Goal: Check status: Check status

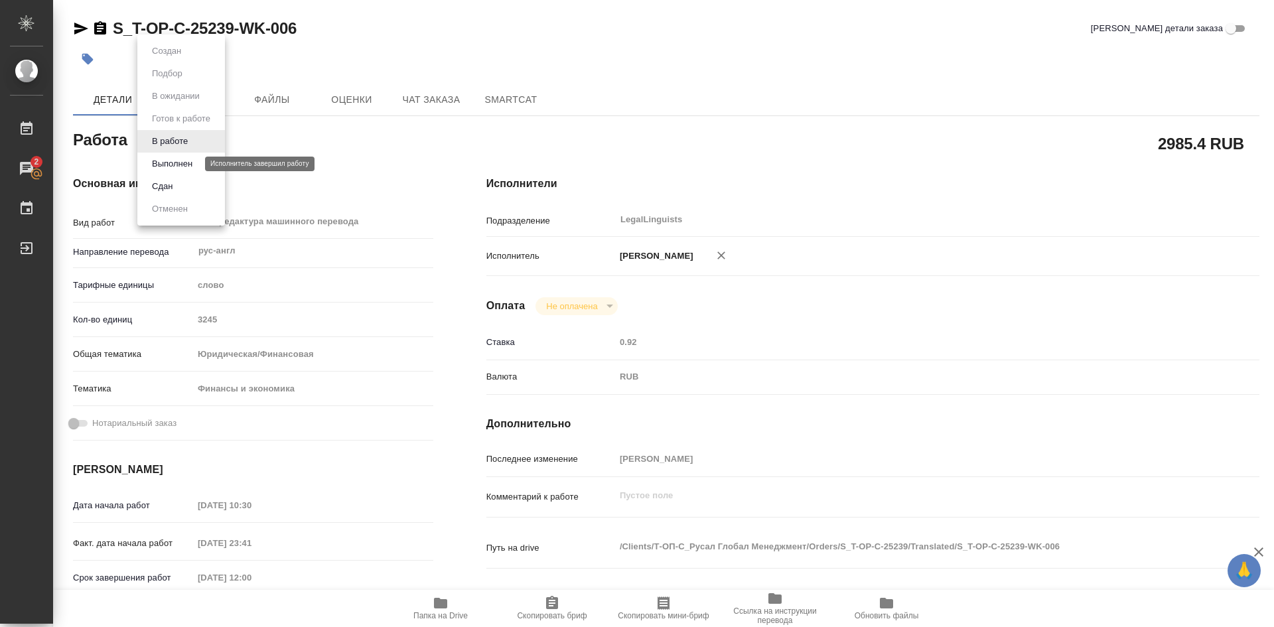
click at [177, 163] on button "Выполнен" at bounding box center [172, 164] width 48 height 15
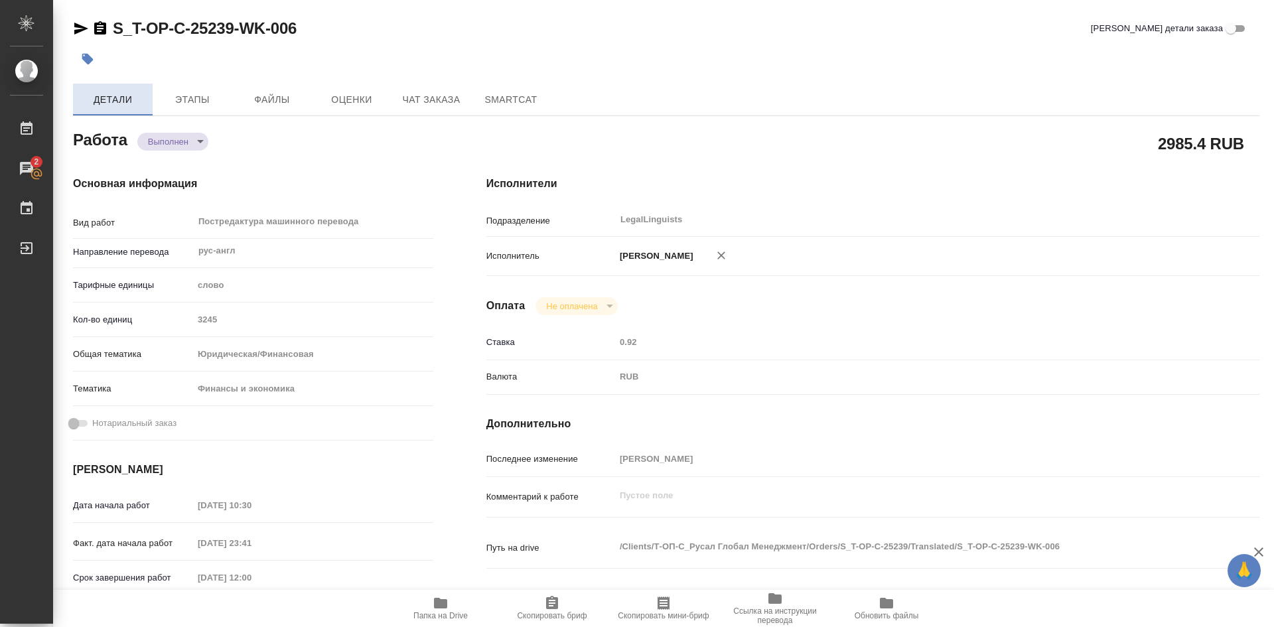
type textarea "x"
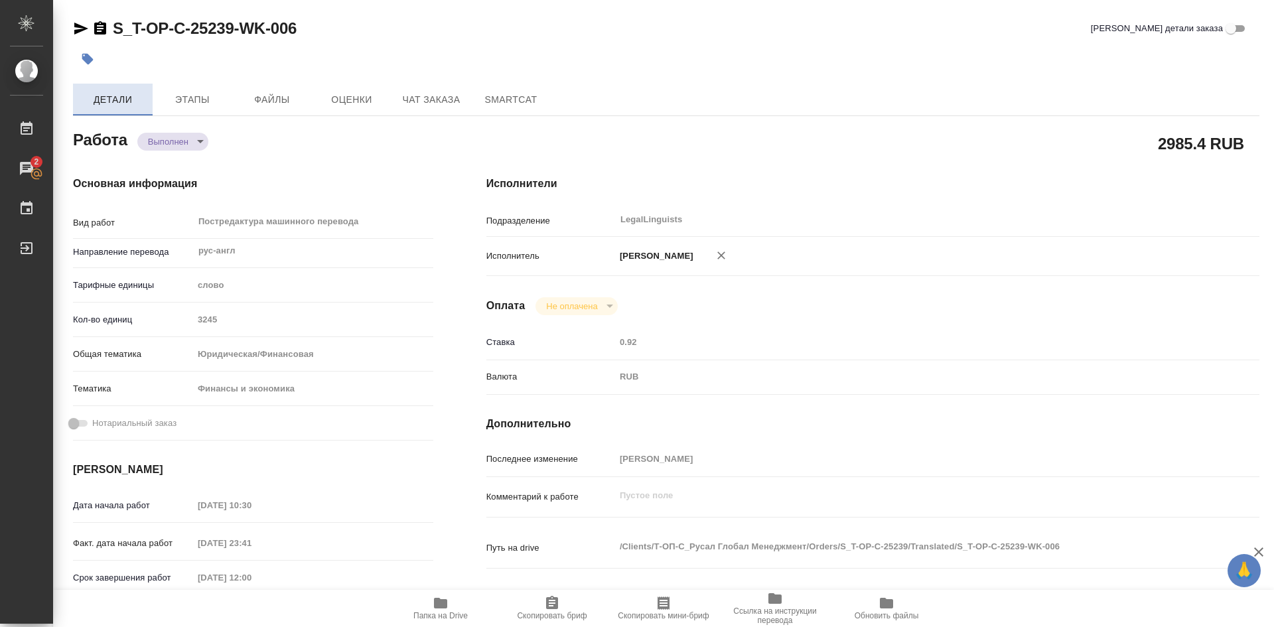
click at [123, 105] on span "Детали" at bounding box center [113, 100] width 64 height 17
click at [115, 94] on span "Детали" at bounding box center [113, 100] width 64 height 17
click at [190, 95] on span "Этапы" at bounding box center [193, 100] width 64 height 17
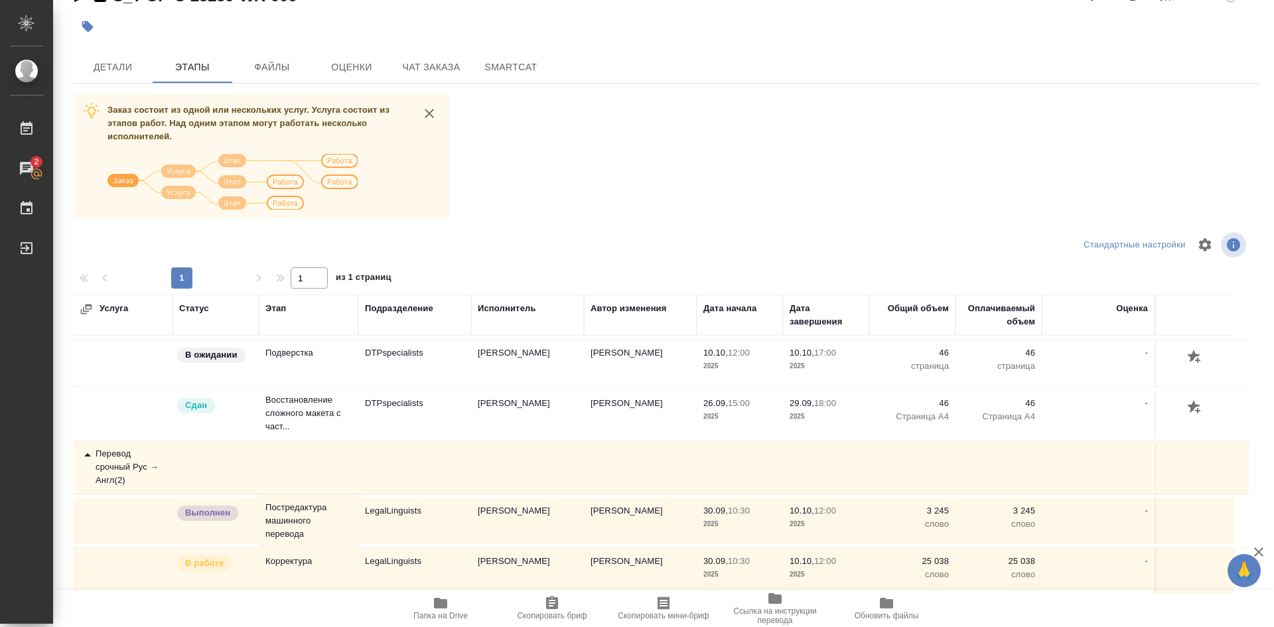
scroll to position [170, 0]
click at [286, 553] on p "Корректура" at bounding box center [309, 559] width 86 height 13
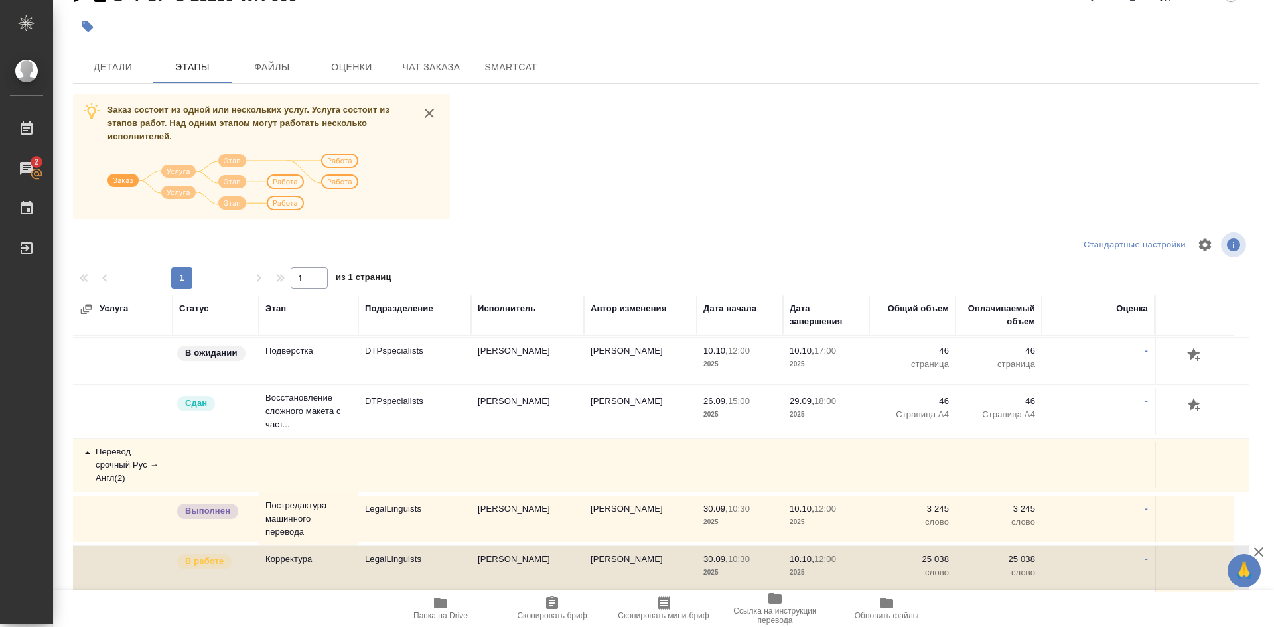
click at [211, 555] on p "В работе" at bounding box center [204, 561] width 38 height 13
click at [293, 553] on p "Корректура" at bounding box center [309, 559] width 86 height 13
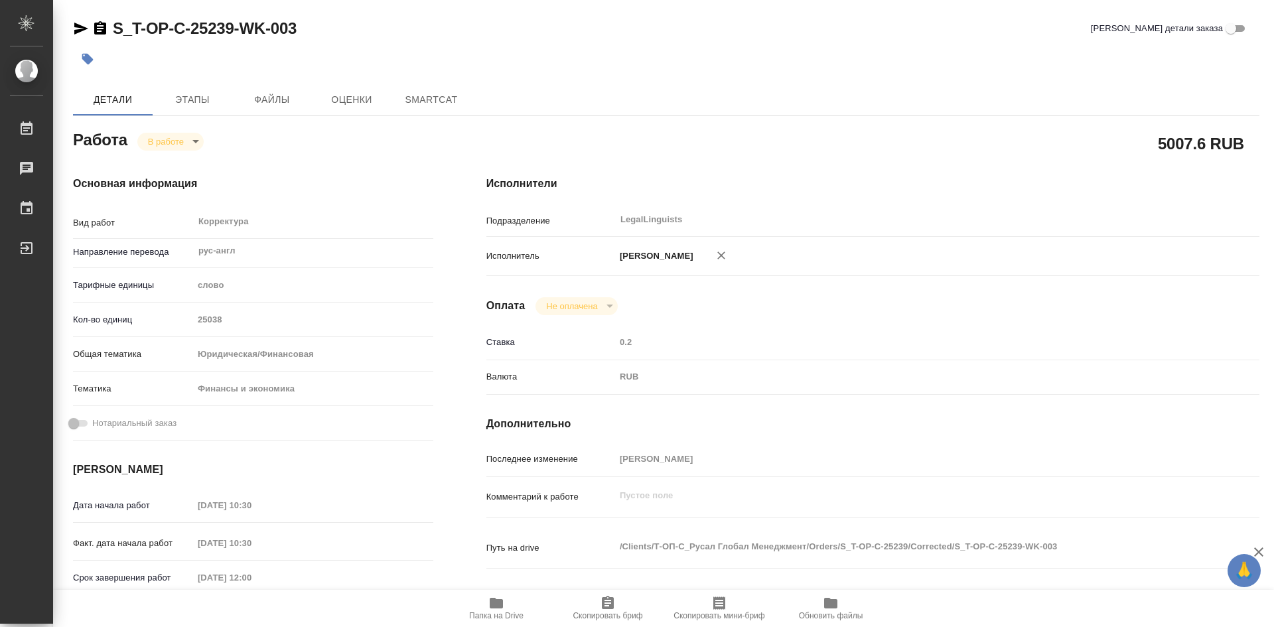
type textarea "x"
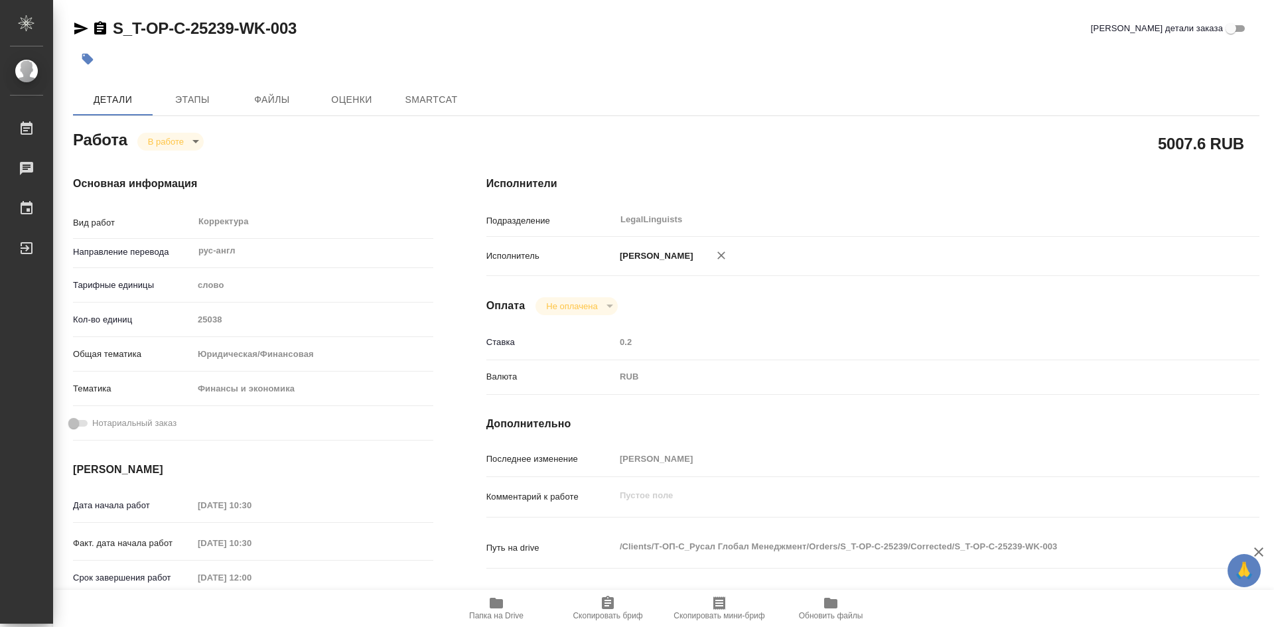
type textarea "x"
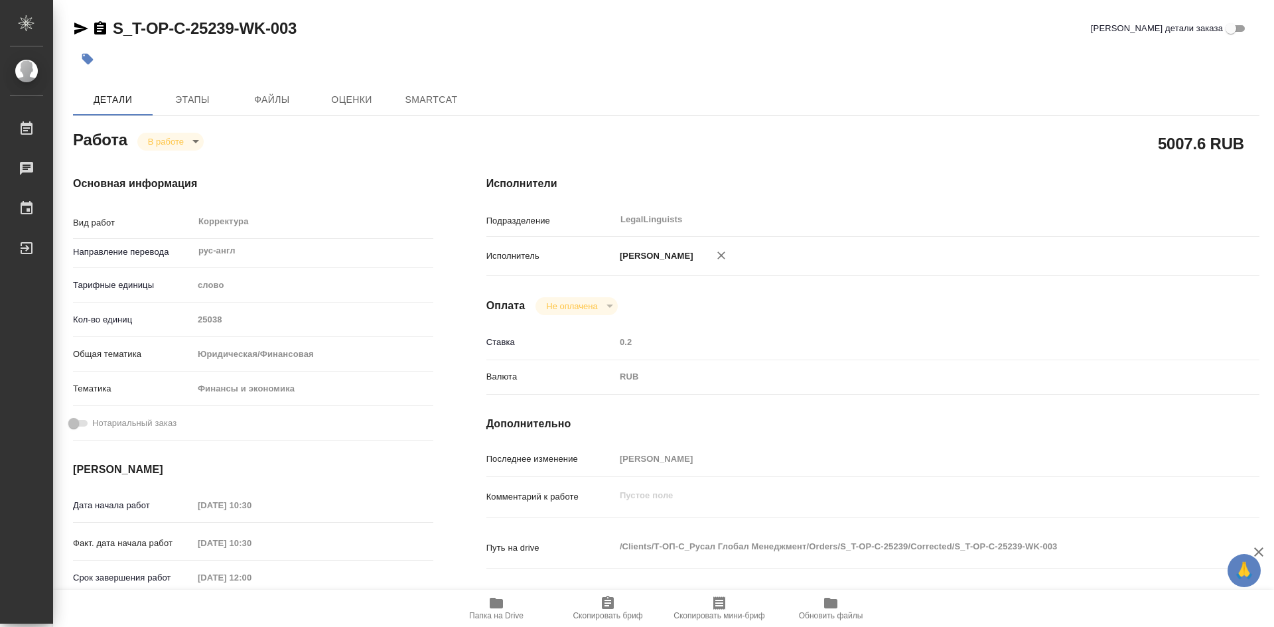
type textarea "x"
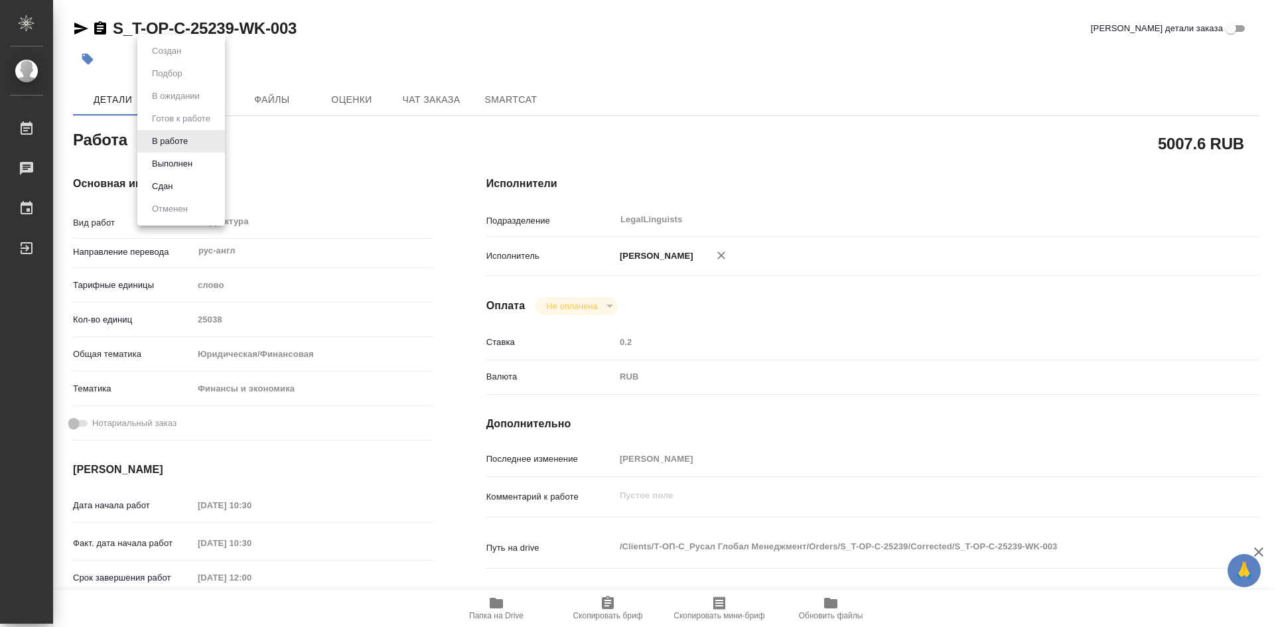
type textarea "x"
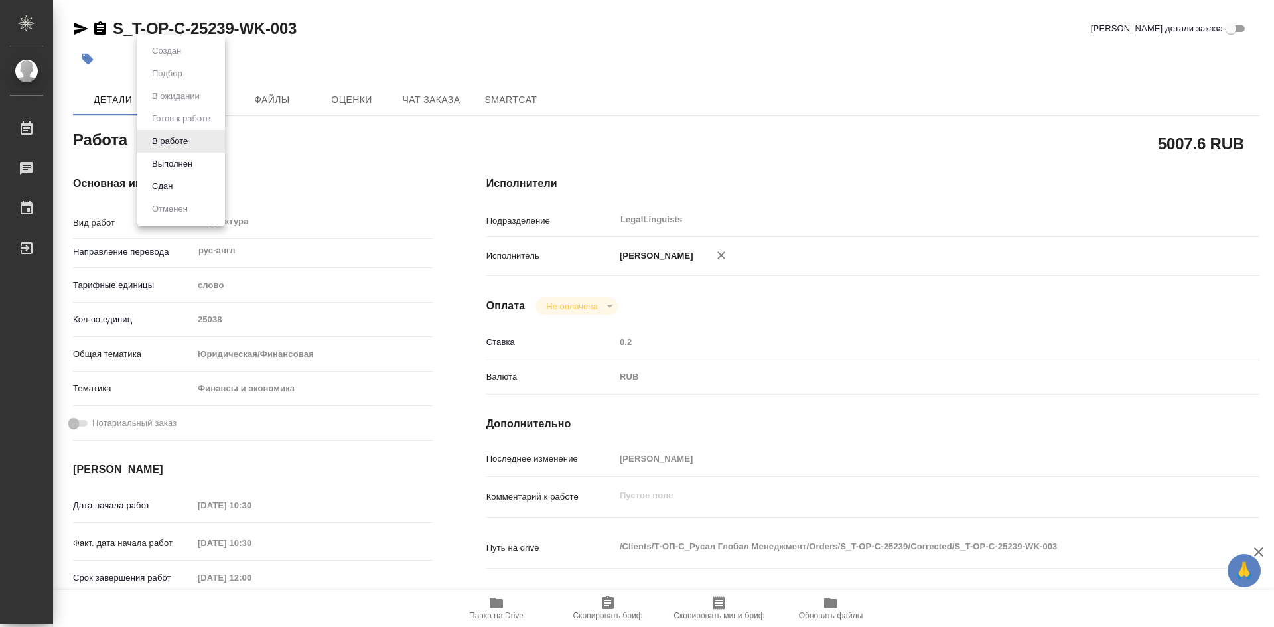
click at [196, 143] on body "🙏 .cls-1 fill:#fff; AWATERA Soldatenkova Tatyana Работы Чаты График Выйти S_T-O…" at bounding box center [637, 313] width 1274 height 627
click at [183, 161] on button "Выполнен" at bounding box center [172, 164] width 48 height 15
type textarea "x"
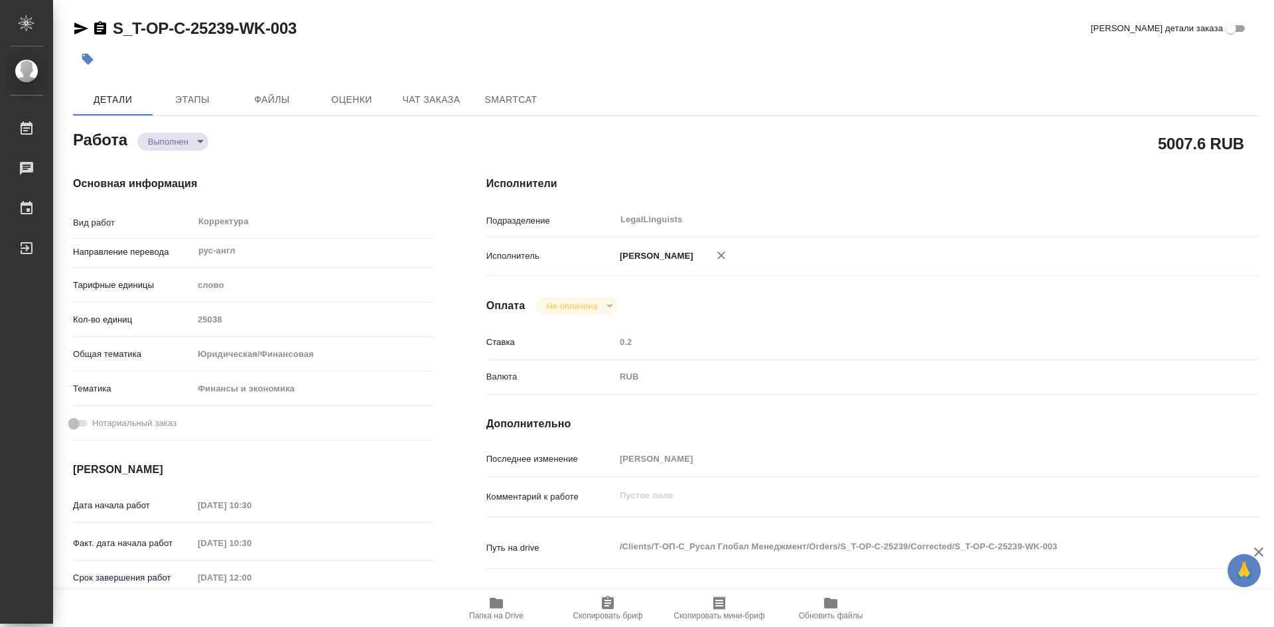
type textarea "x"
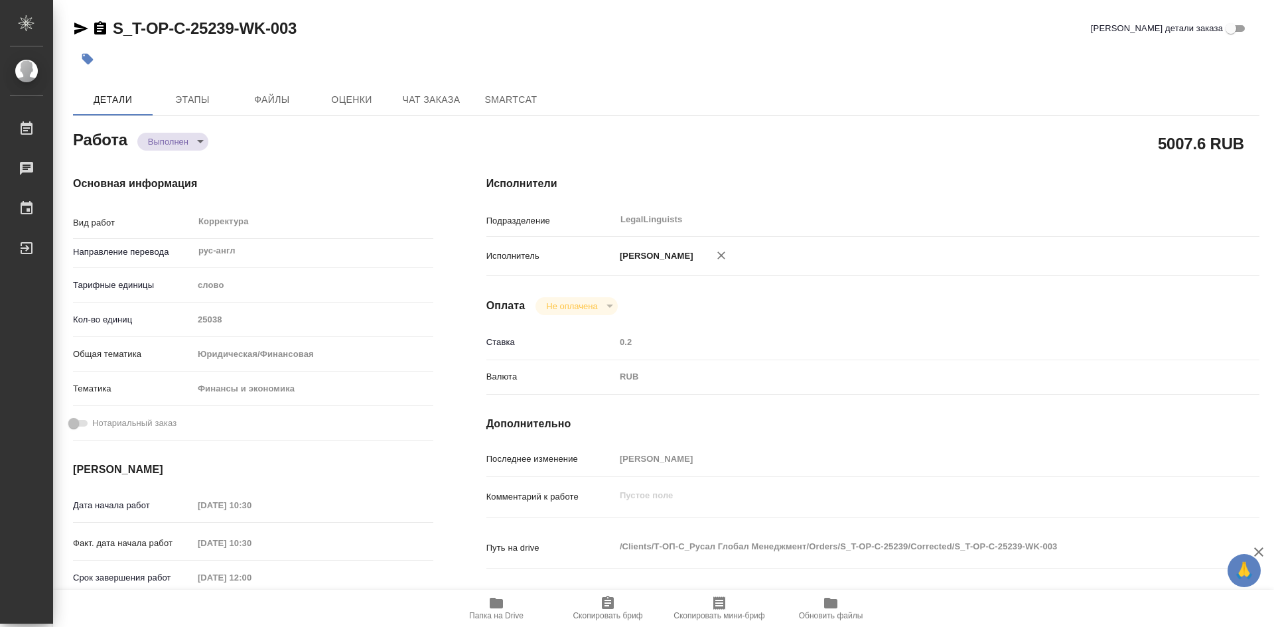
type textarea "x"
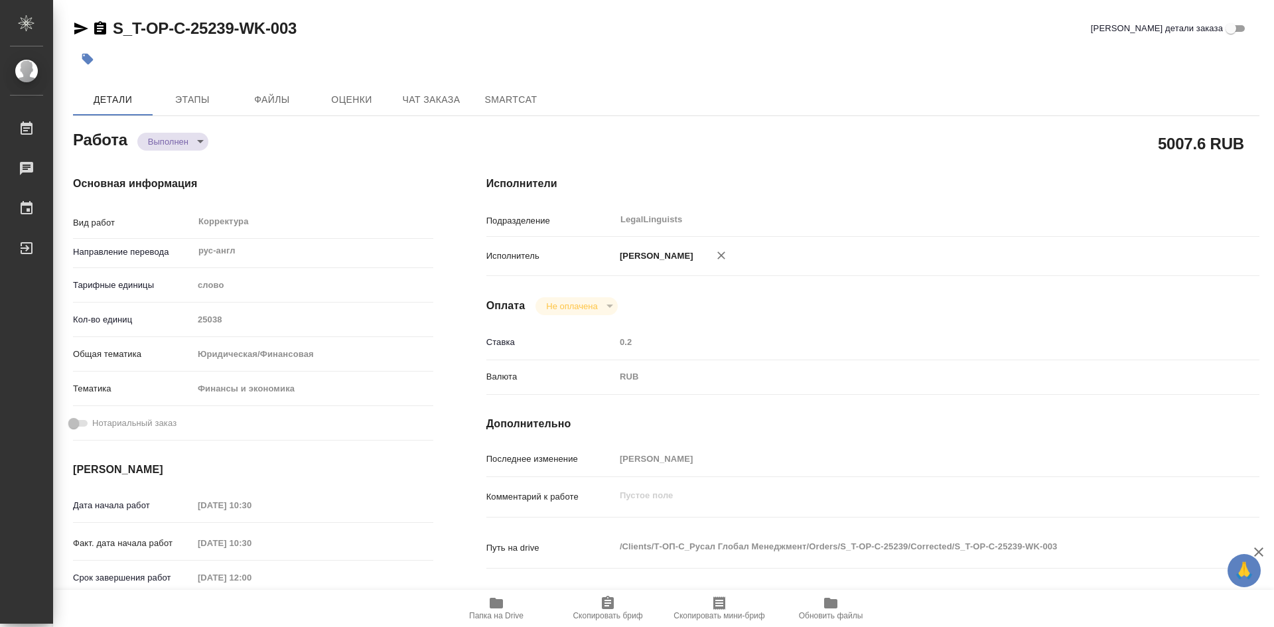
type textarea "x"
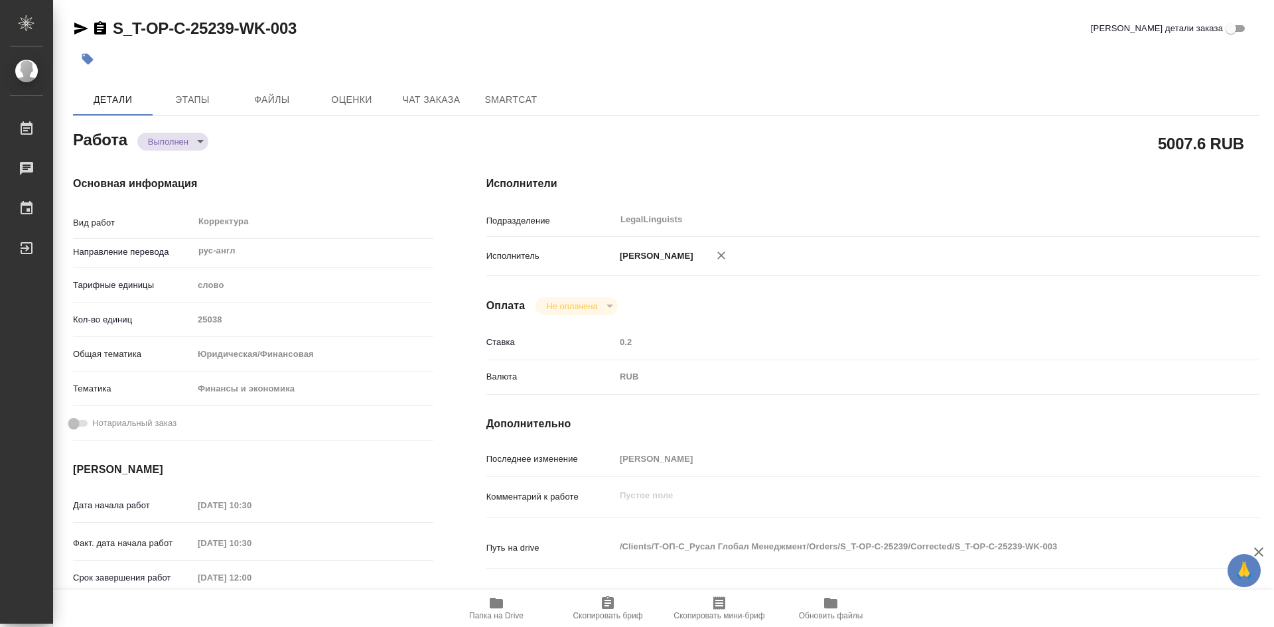
type textarea "x"
click at [497, 607] on icon "button" at bounding box center [496, 603] width 13 height 11
type textarea "x"
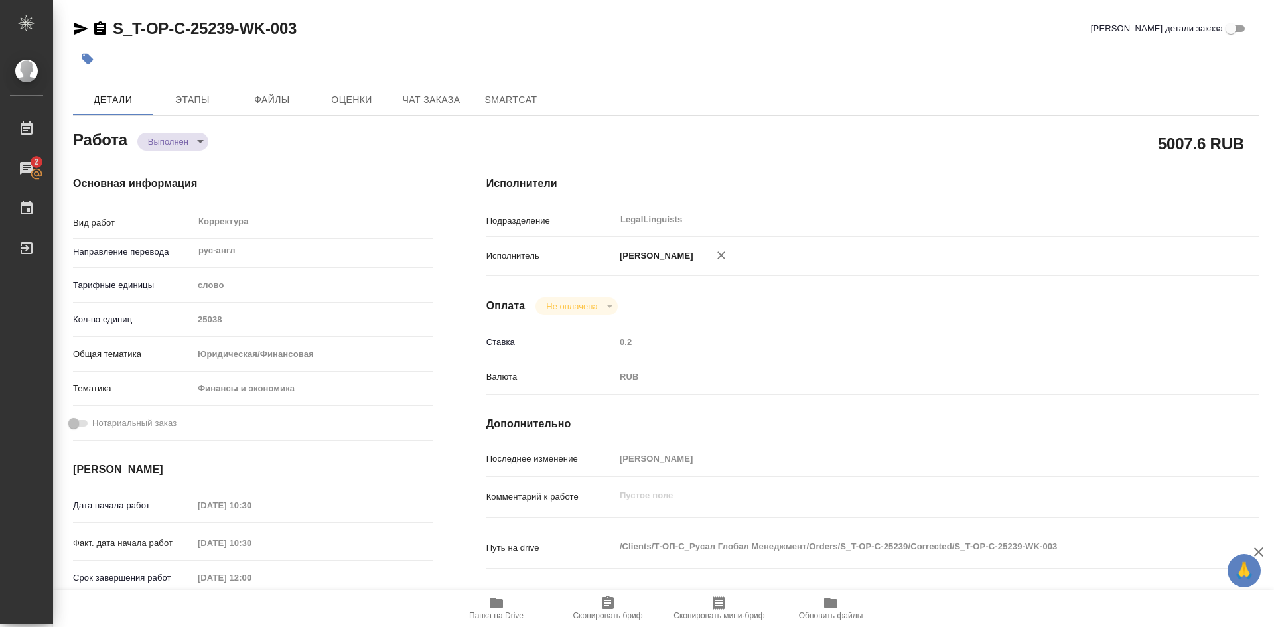
type textarea "x"
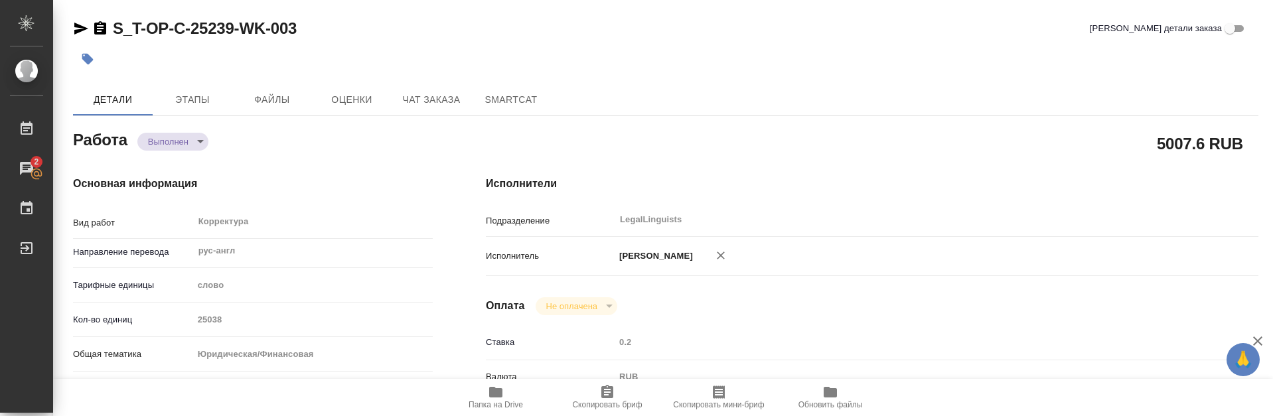
type textarea "x"
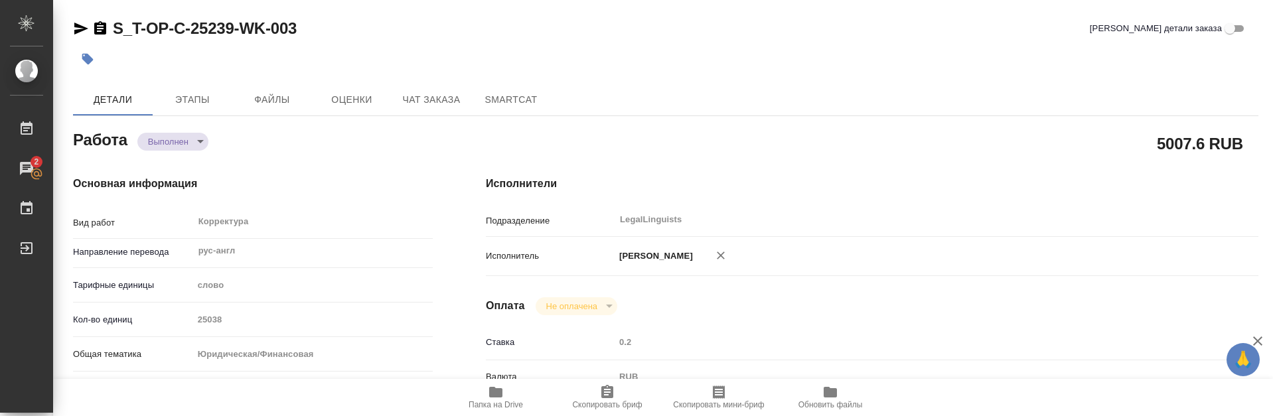
type textarea "x"
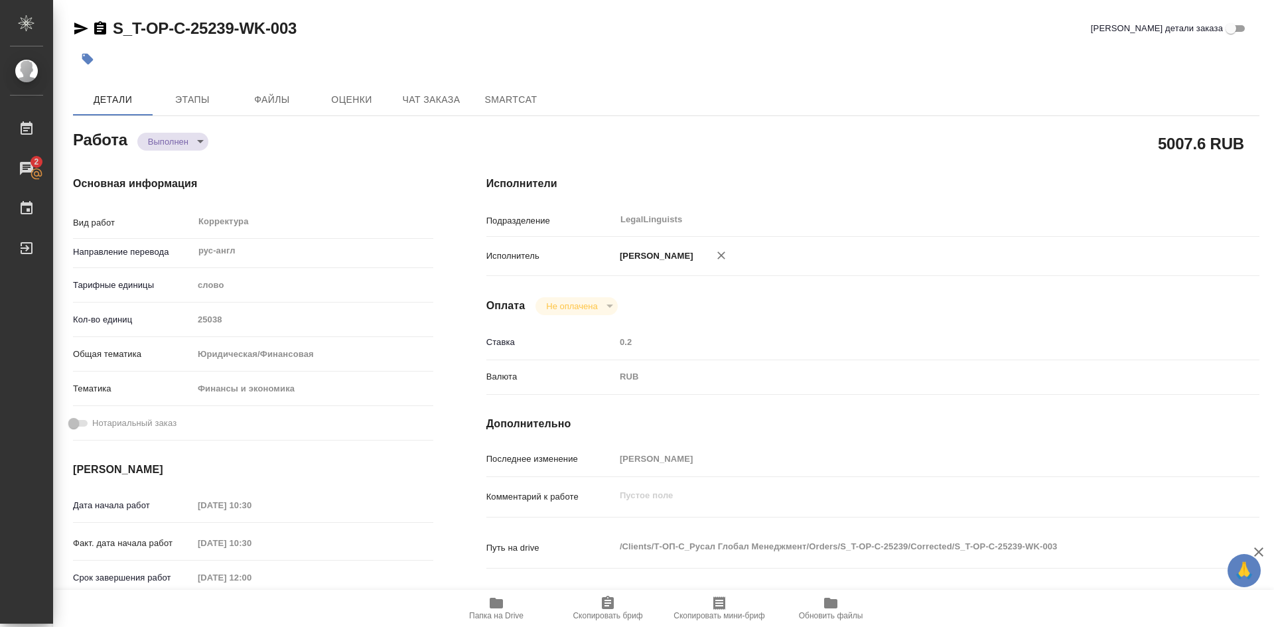
type textarea "x"
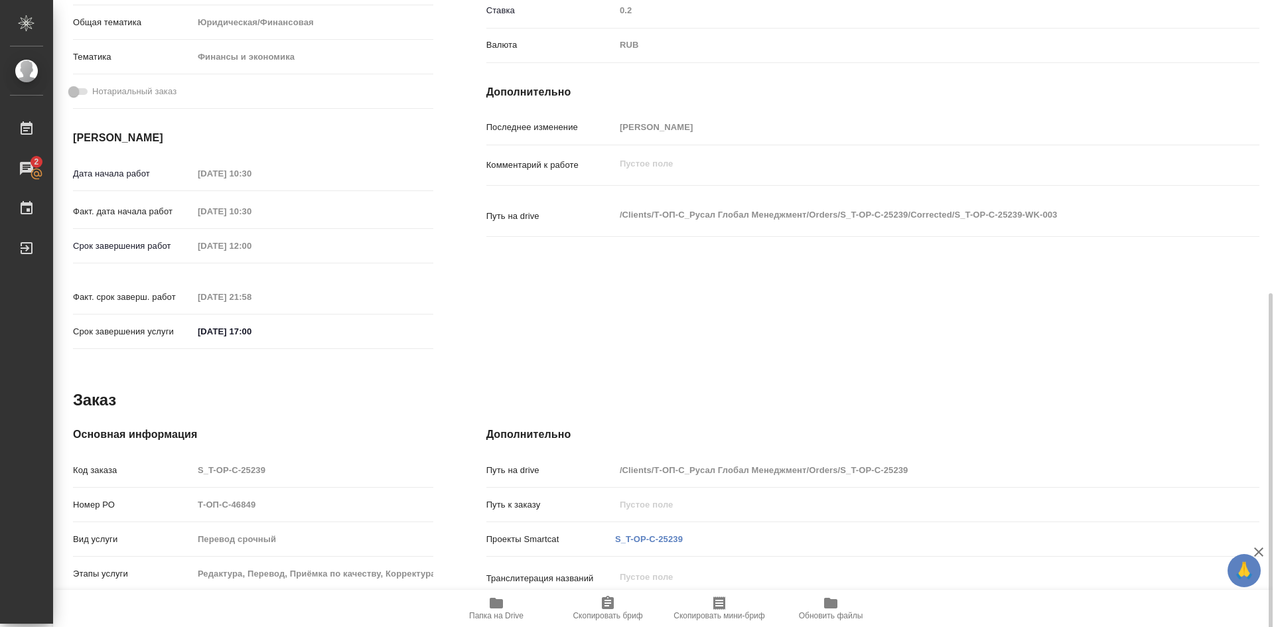
scroll to position [473, 0]
